Goal: Information Seeking & Learning: Learn about a topic

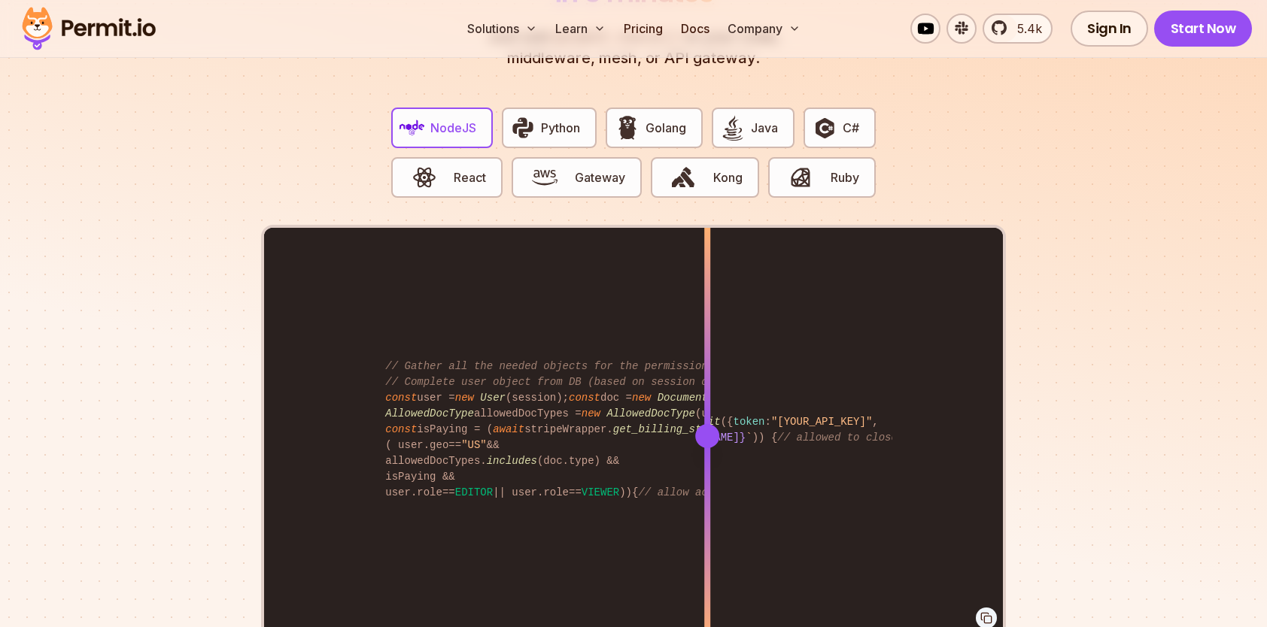
scroll to position [3009, 0]
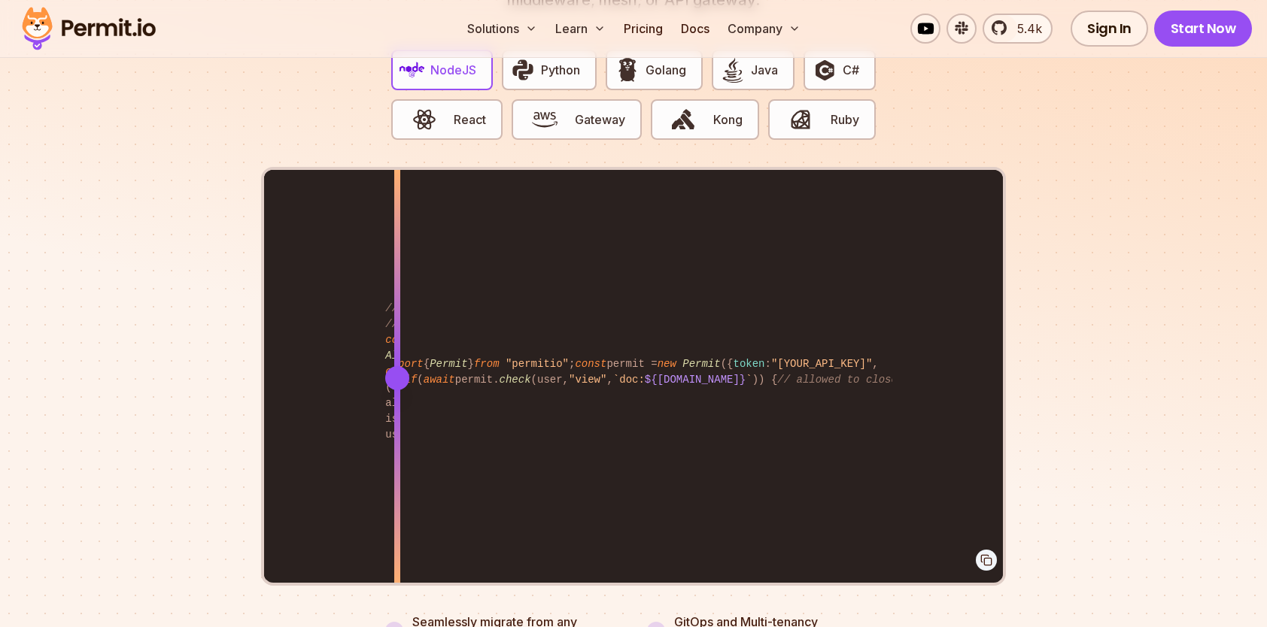
drag, startPoint x: 707, startPoint y: 360, endPoint x: 397, endPoint y: 389, distance: 311.4
click at [397, 389] on div at bounding box center [397, 377] width 6 height 415
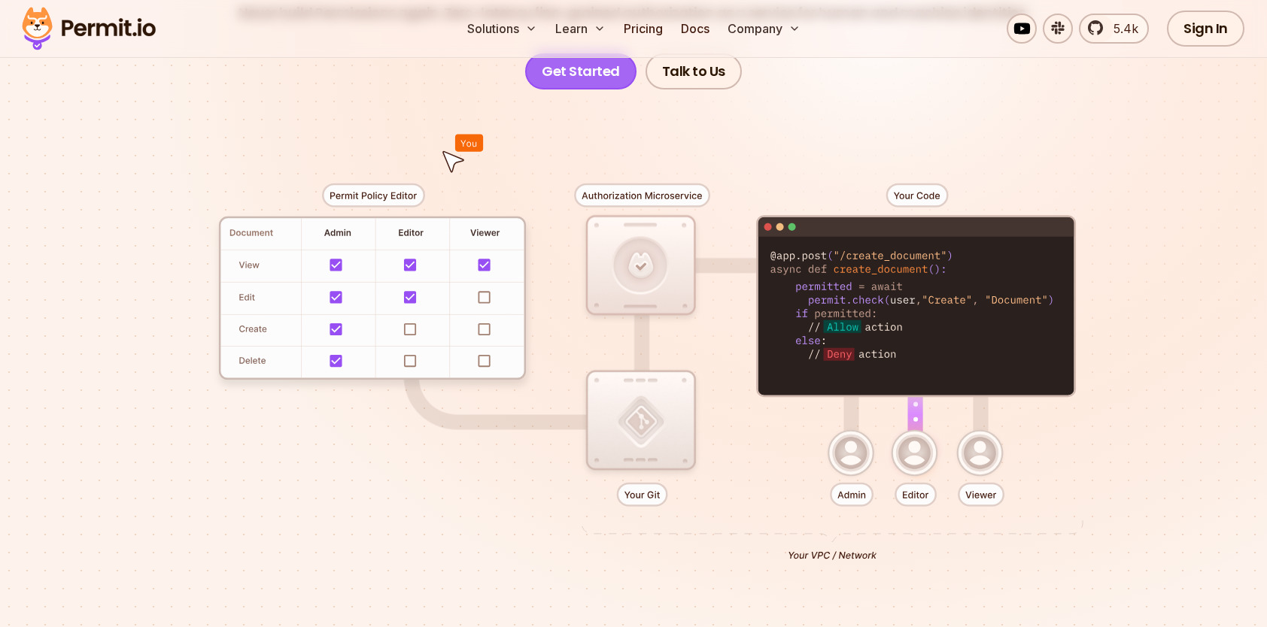
scroll to position [0, 0]
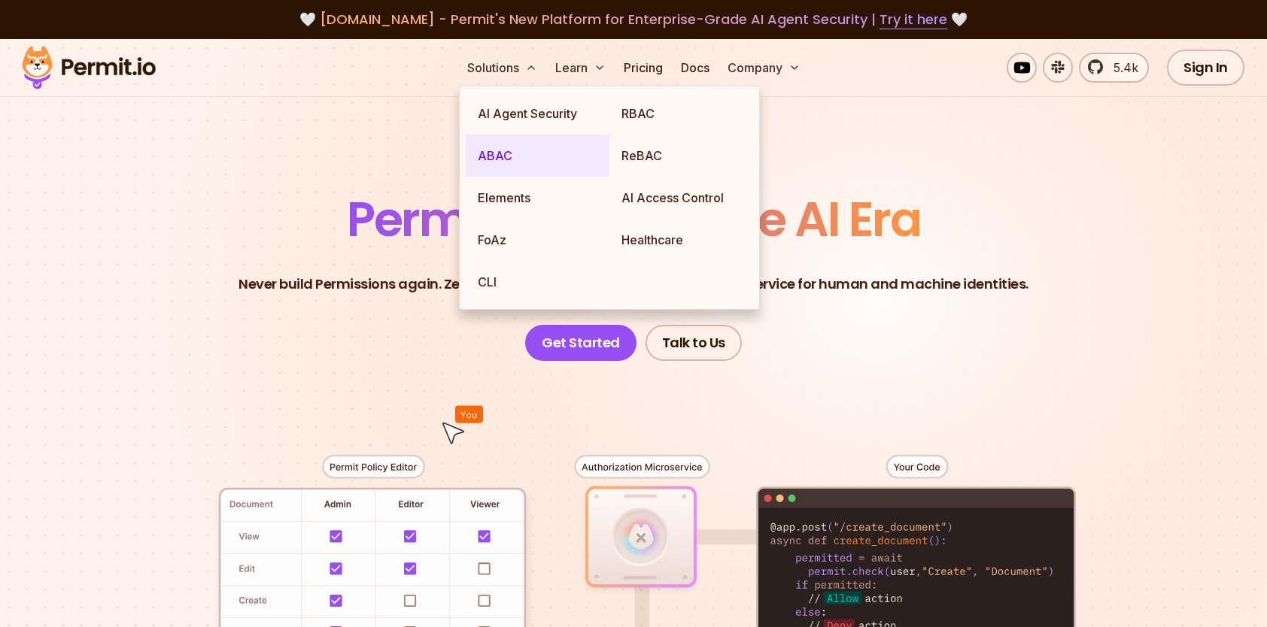
click at [508, 155] on link "ABAC" at bounding box center [538, 156] width 144 height 42
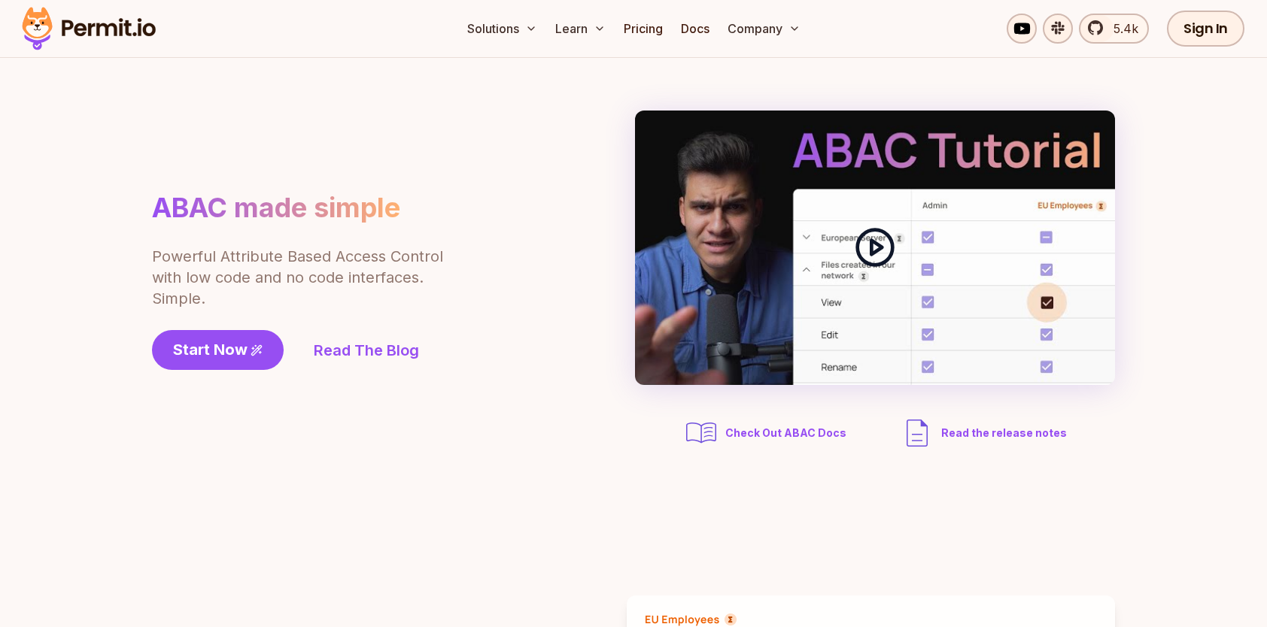
scroll to position [75, 0]
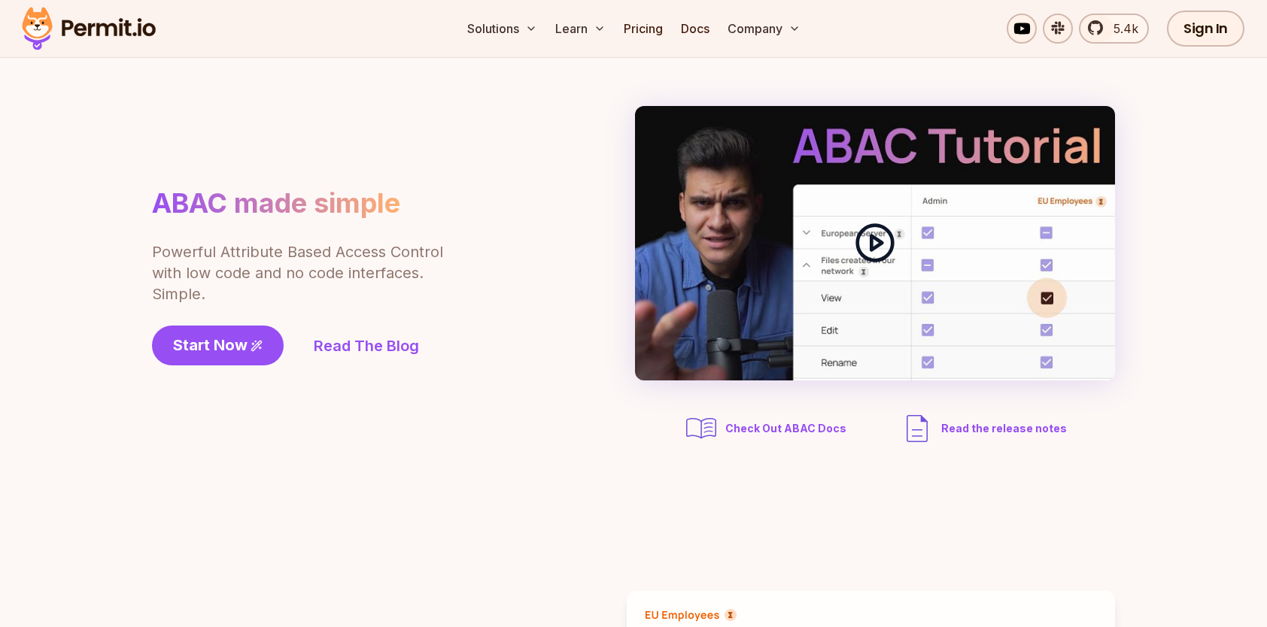
click at [874, 244] on icon at bounding box center [875, 243] width 42 height 42
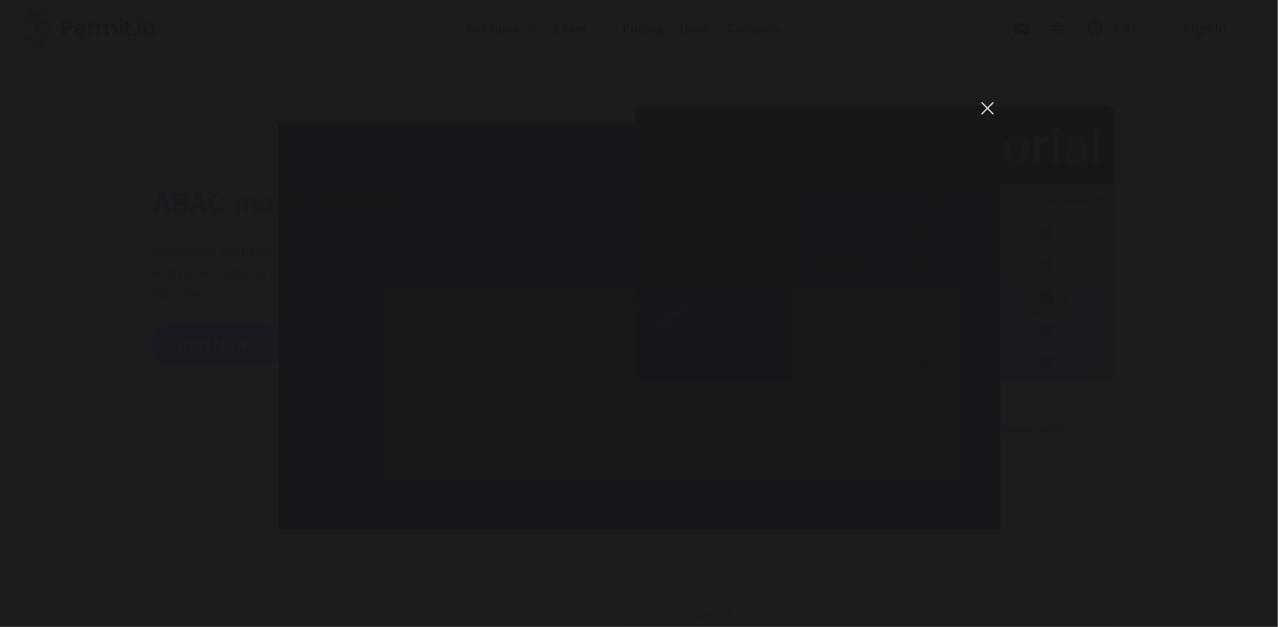
click at [987, 107] on button "You can close this modal content with the ESC key" at bounding box center [988, 109] width 26 height 26
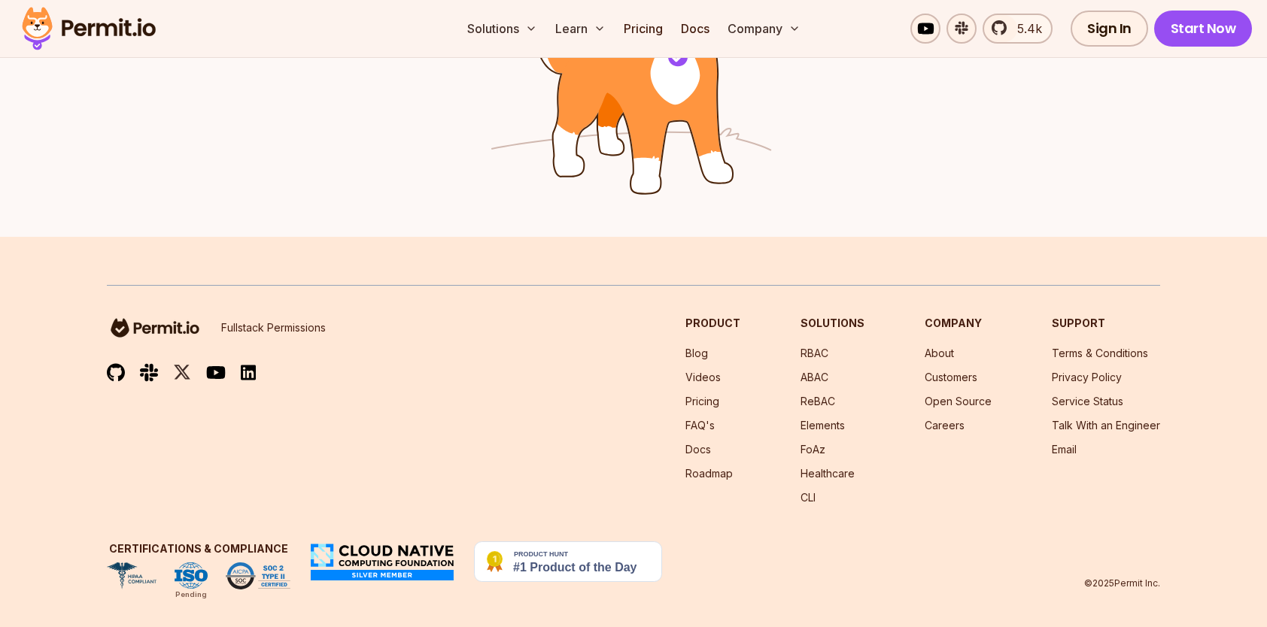
scroll to position [2523, 0]
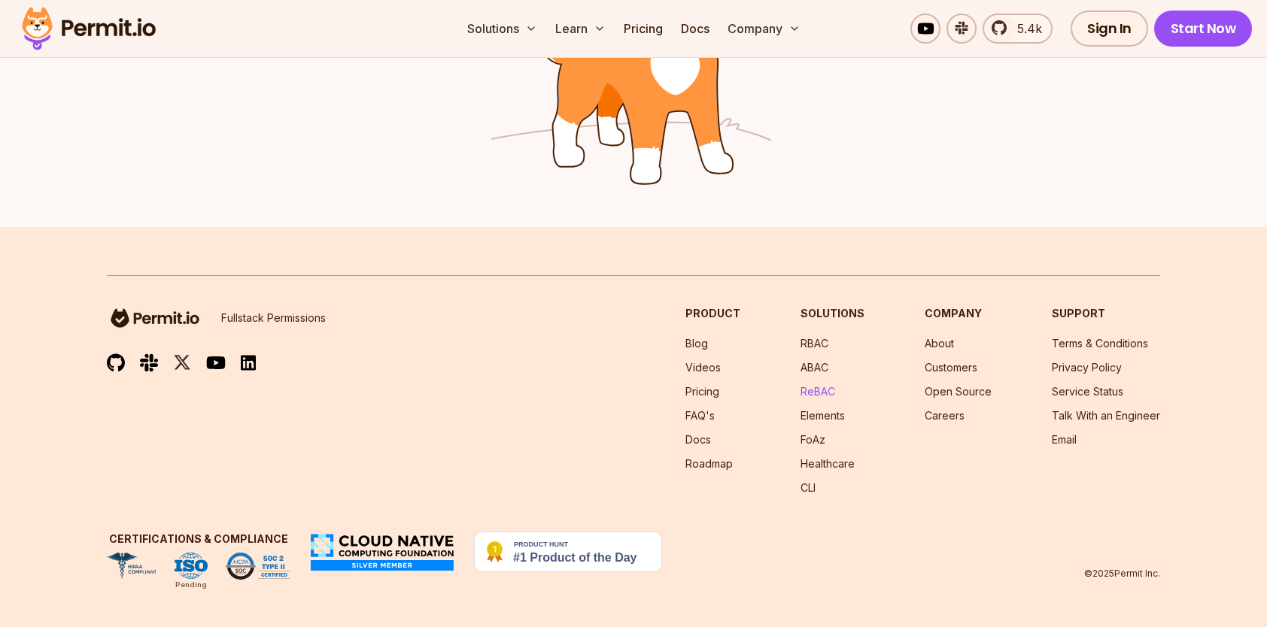
click at [828, 393] on link "ReBAC" at bounding box center [818, 391] width 35 height 13
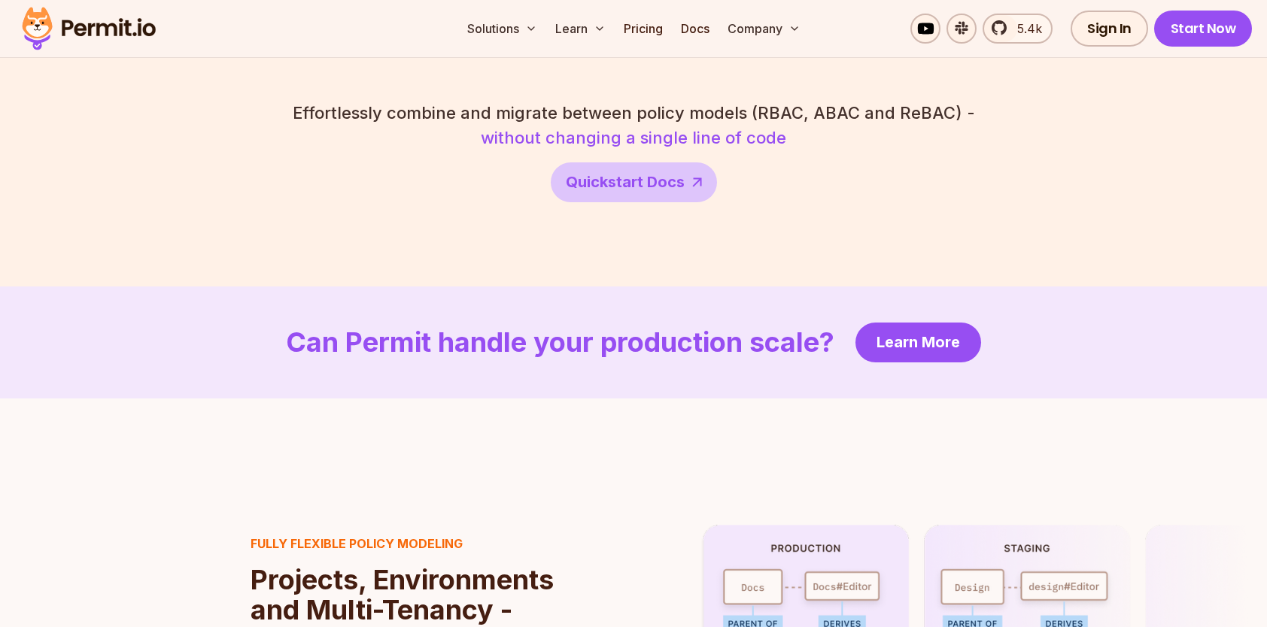
scroll to position [2859, 0]
